Goal: Complete application form

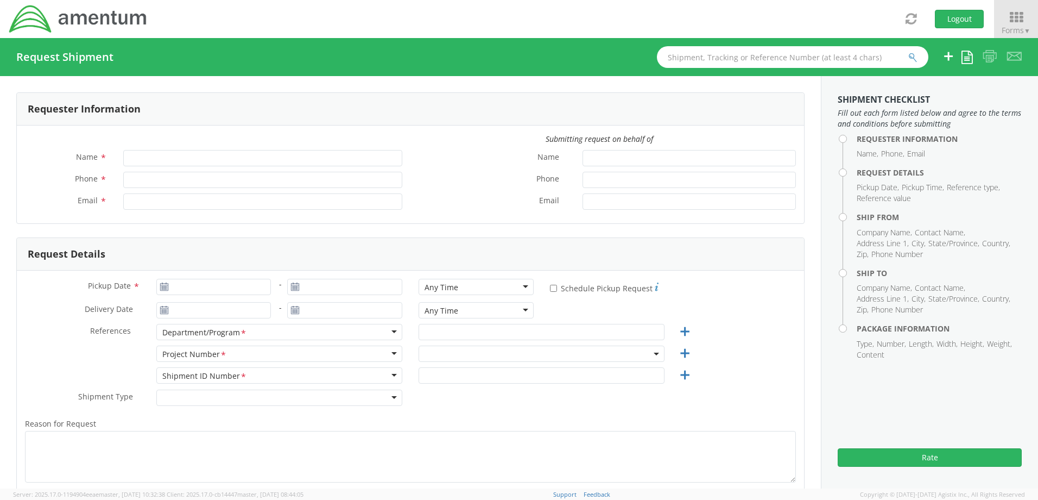
type input "[PERSON_NAME]"
type input "[PHONE_NUMBER]"
type input "[PERSON_NAME][EMAIL_ADDRESS][PERSON_NAME][DOMAIN_NAME]"
select select "ADMN.100123.DSKSP"
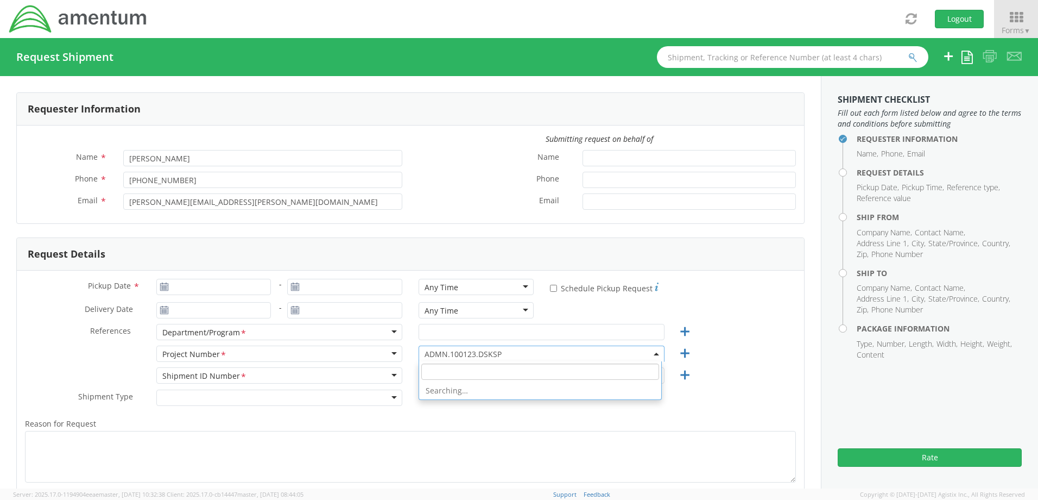
click at [475, 346] on span "ADMN.100123.DSKSP" at bounding box center [542, 353] width 246 height 16
click at [477, 373] on input "search" at bounding box center [540, 371] width 238 height 16
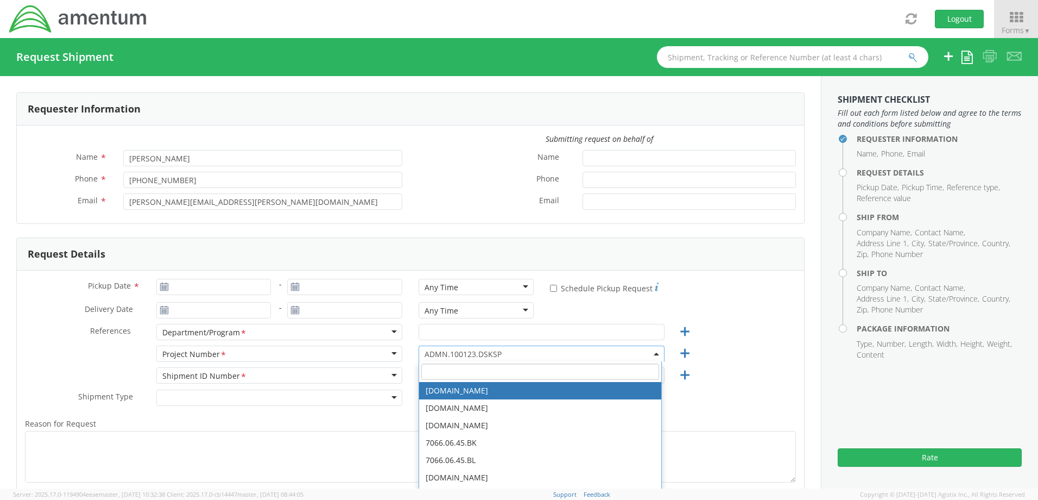
paste input "ADMN.100292.00000"
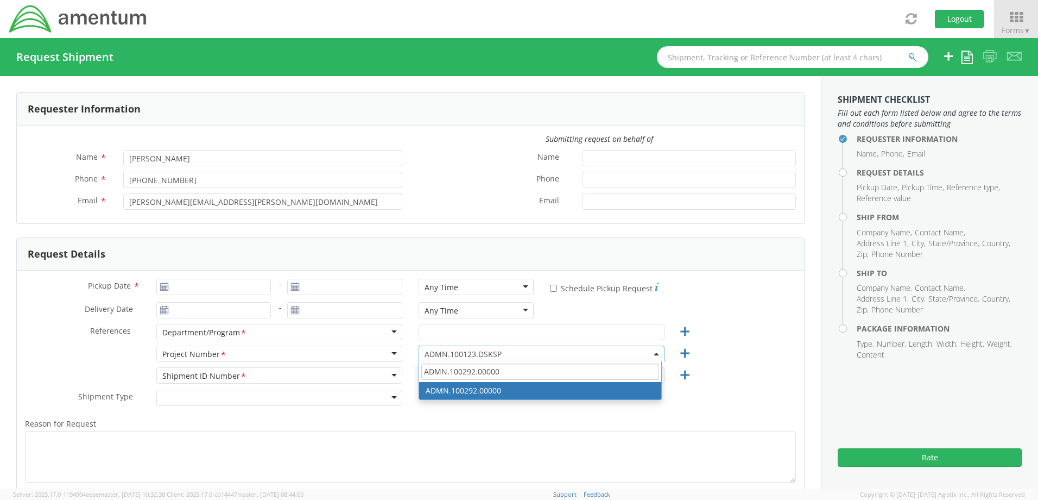
type input "ADMN.100292.00000"
click at [228, 179] on input "[PHONE_NUMBER]" at bounding box center [262, 180] width 279 height 16
